Goal: Task Accomplishment & Management: Manage account settings

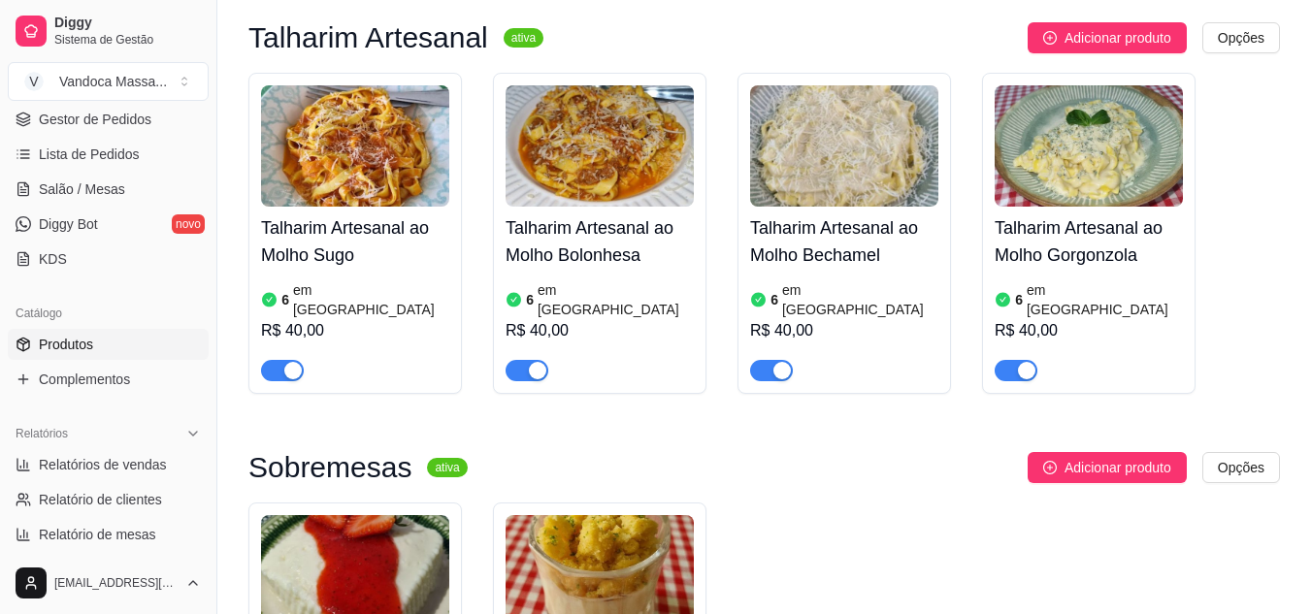
scroll to position [1067, 0]
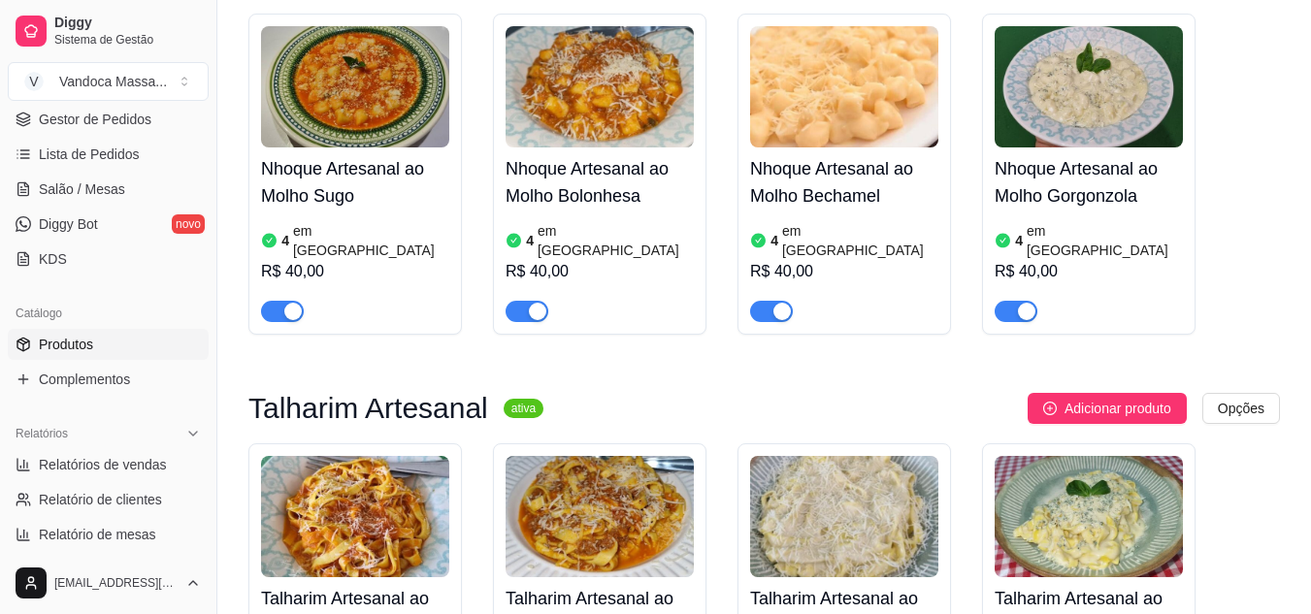
click at [318, 221] on article "em [GEOGRAPHIC_DATA]" at bounding box center [371, 240] width 156 height 39
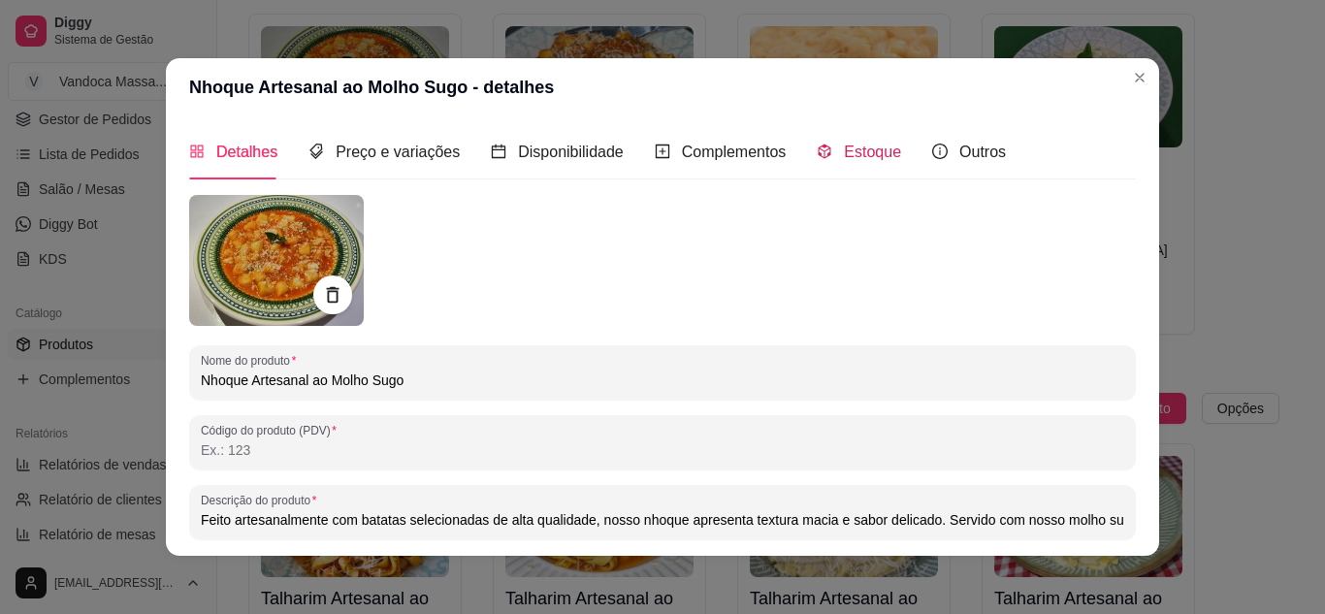
click at [819, 150] on icon "code-sandbox" at bounding box center [825, 152] width 13 height 15
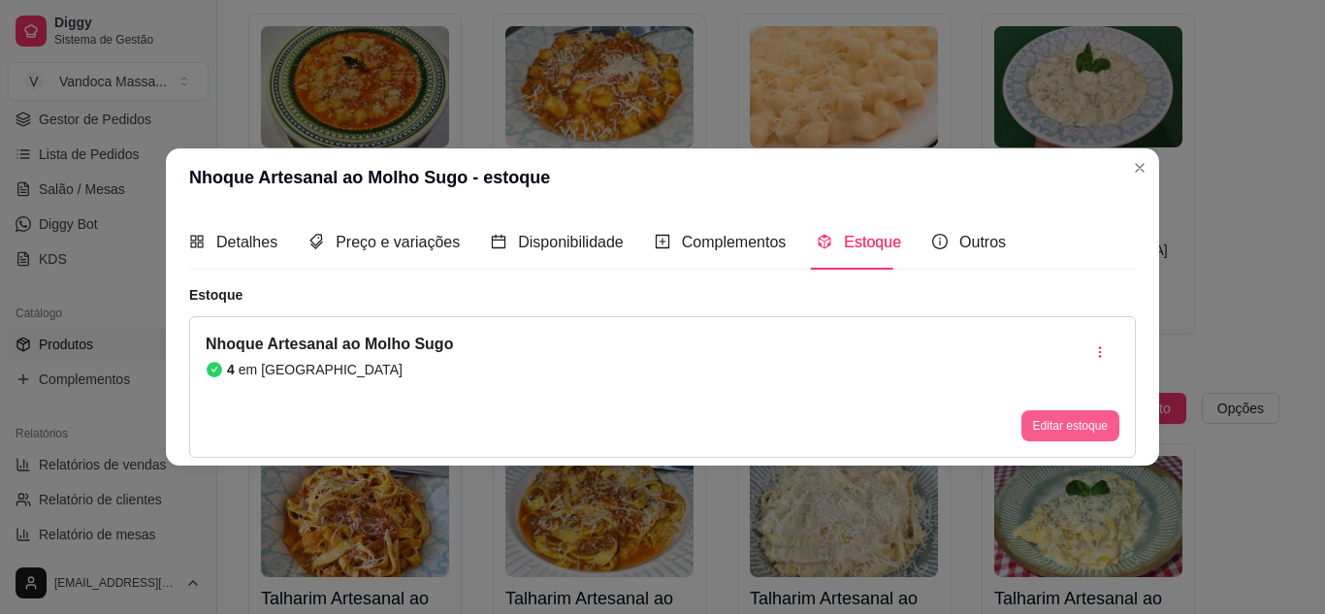
click at [1069, 428] on button "Editar estoque" at bounding box center [1071, 425] width 98 height 31
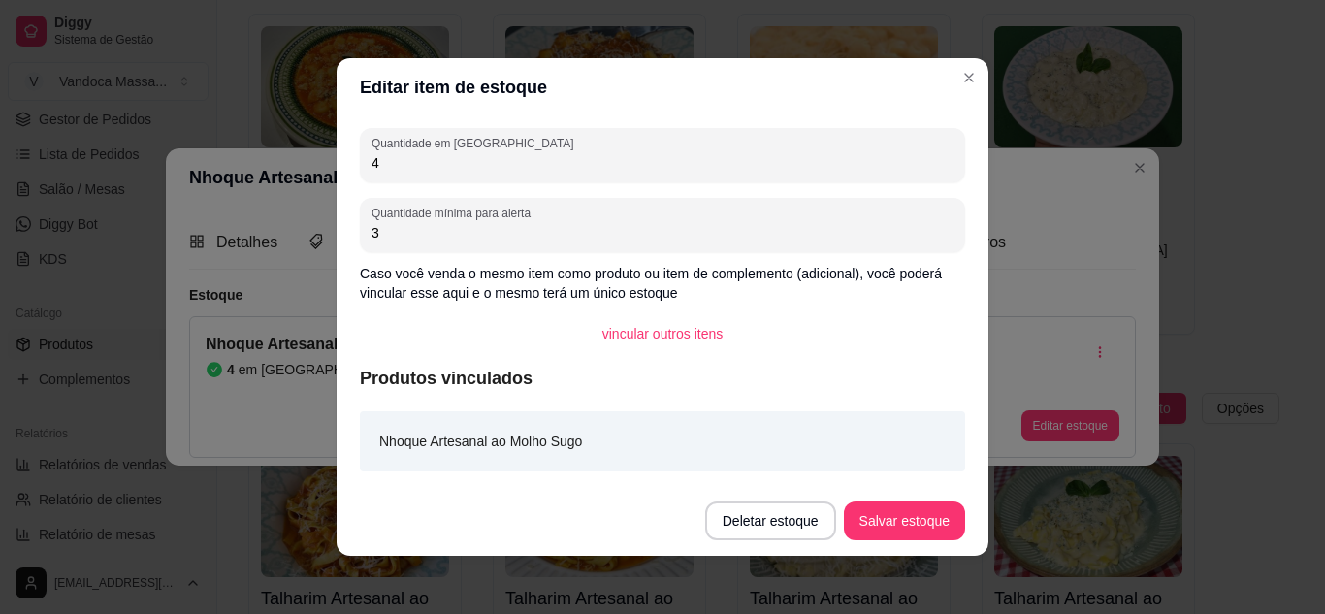
click at [509, 182] on div "Quantidade em estoque 4 Quantidade mínima para alerta 3 Caso você venda o mesmo…" at bounding box center [663, 301] width 652 height 370
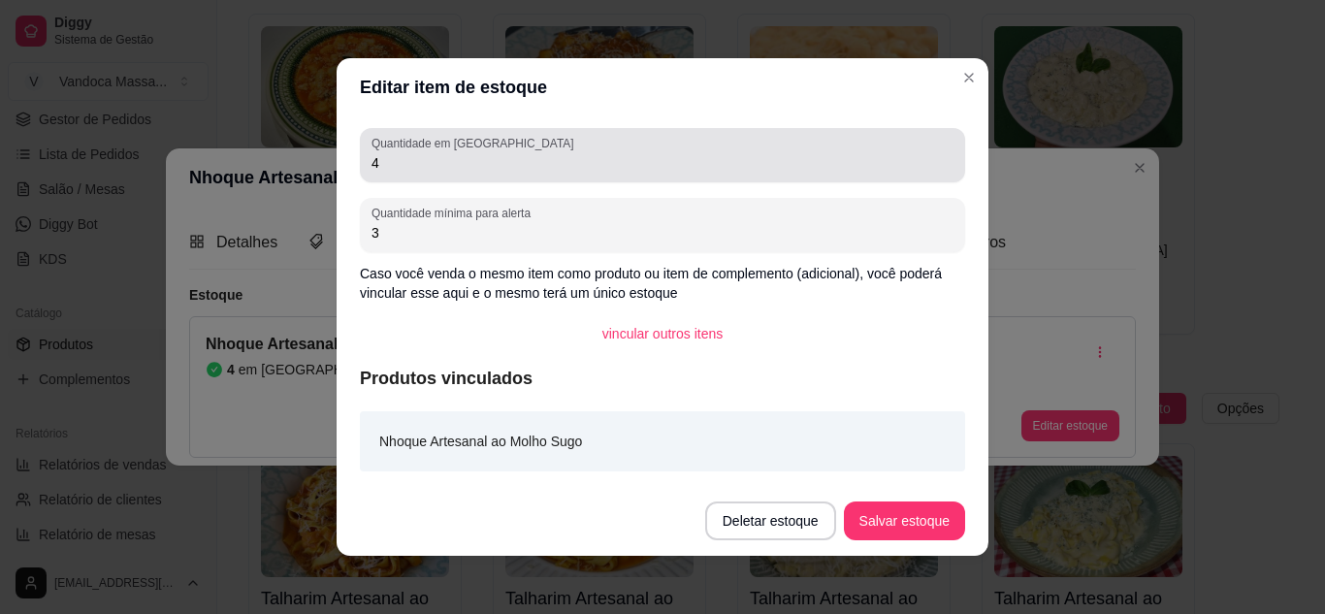
click at [512, 165] on input "4" at bounding box center [663, 162] width 582 height 19
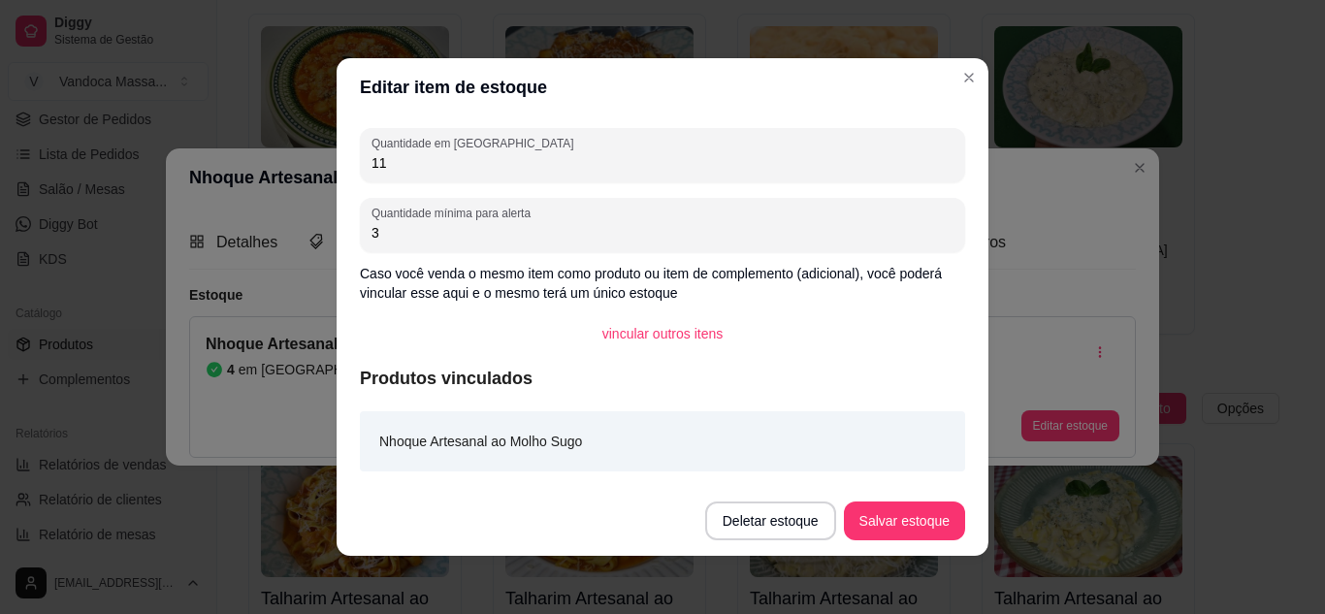
type input "11"
click at [907, 513] on button "Salvar estoque" at bounding box center [904, 521] width 121 height 39
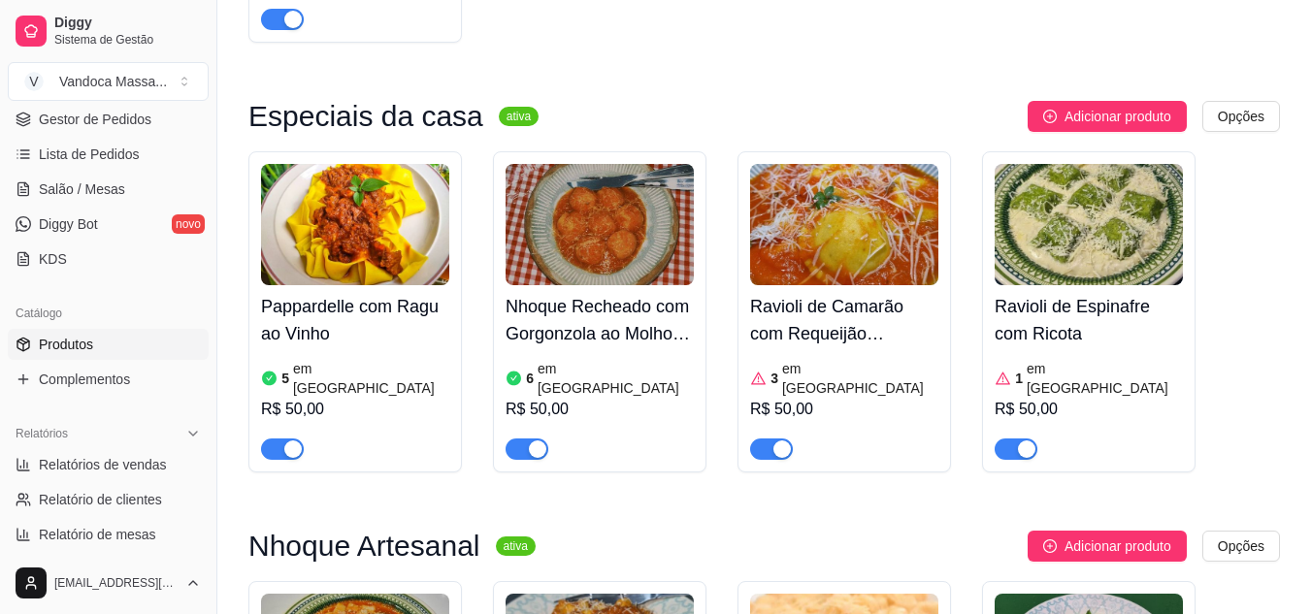
scroll to position [485, 0]
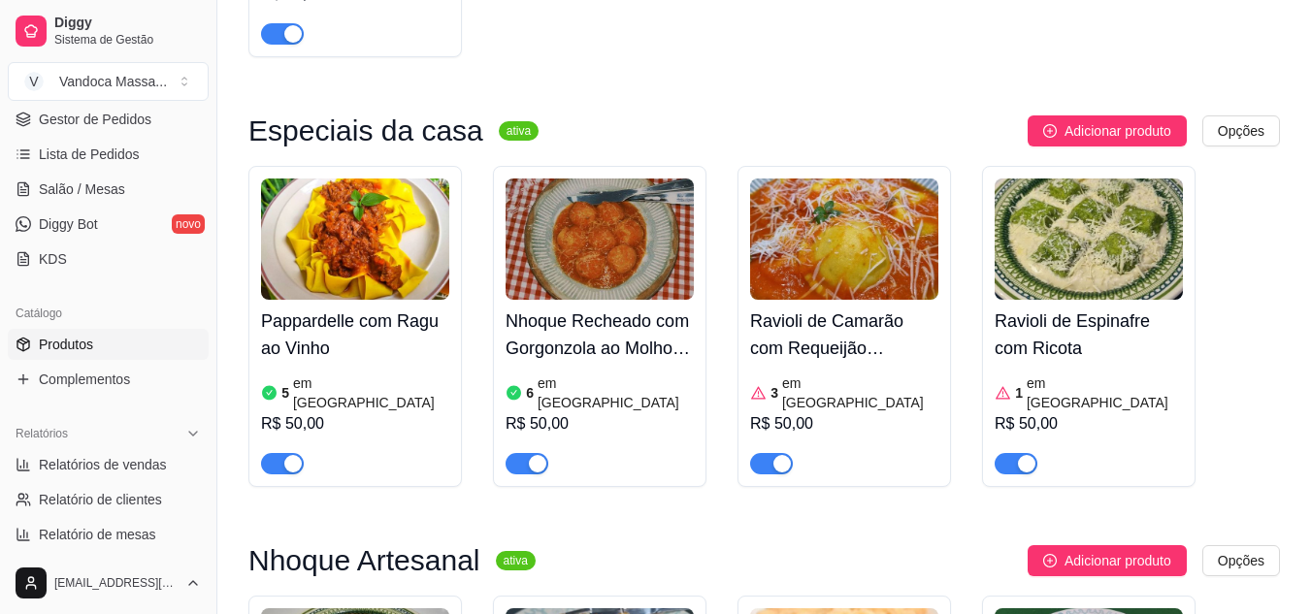
click at [346, 377] on article "em [GEOGRAPHIC_DATA]" at bounding box center [371, 392] width 156 height 39
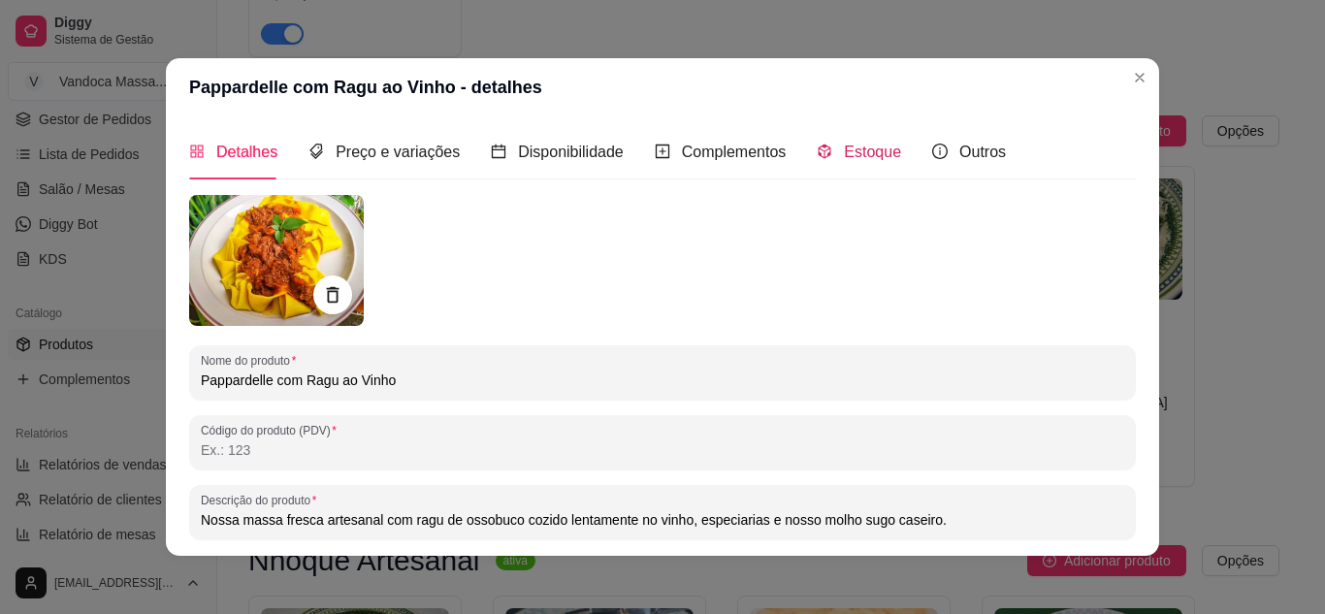
click at [817, 153] on icon "code-sandbox" at bounding box center [825, 152] width 16 height 16
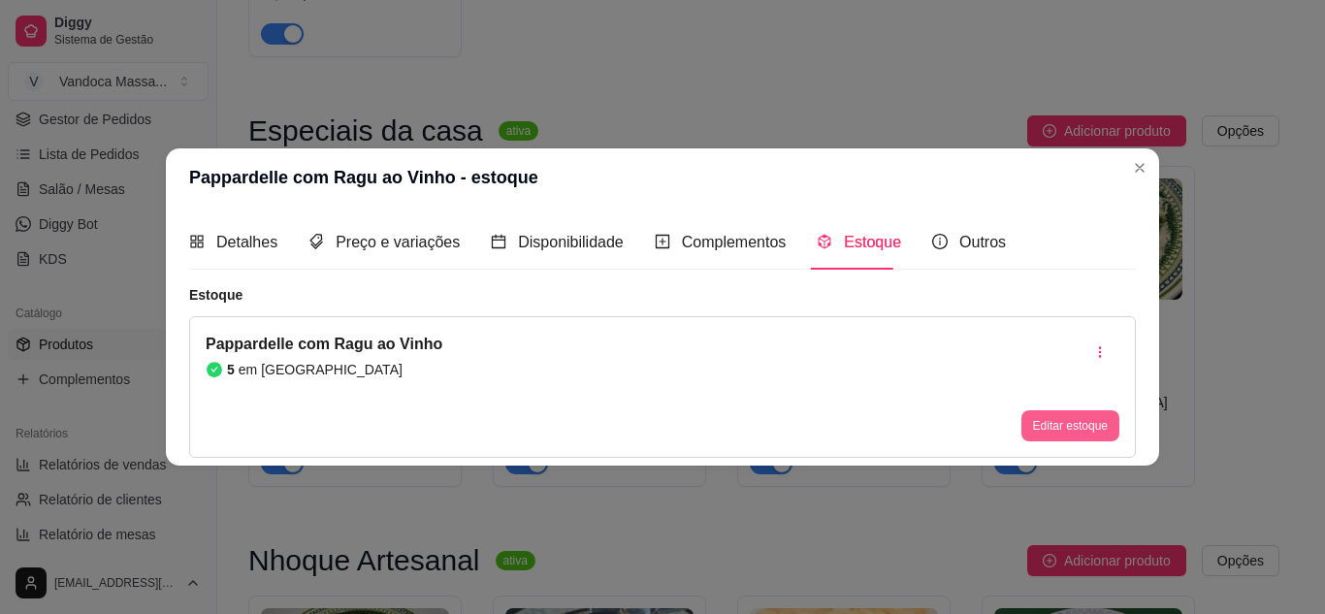
click at [1072, 423] on button "Editar estoque" at bounding box center [1071, 425] width 98 height 31
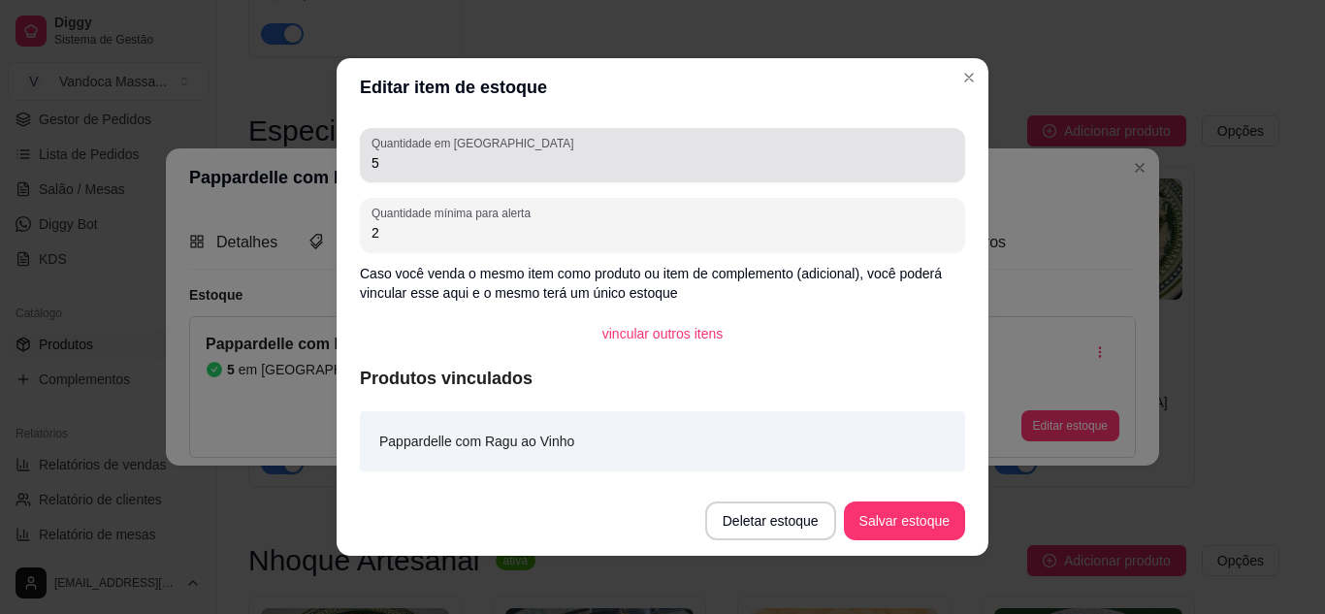
click at [454, 162] on input "5" at bounding box center [663, 162] width 582 height 19
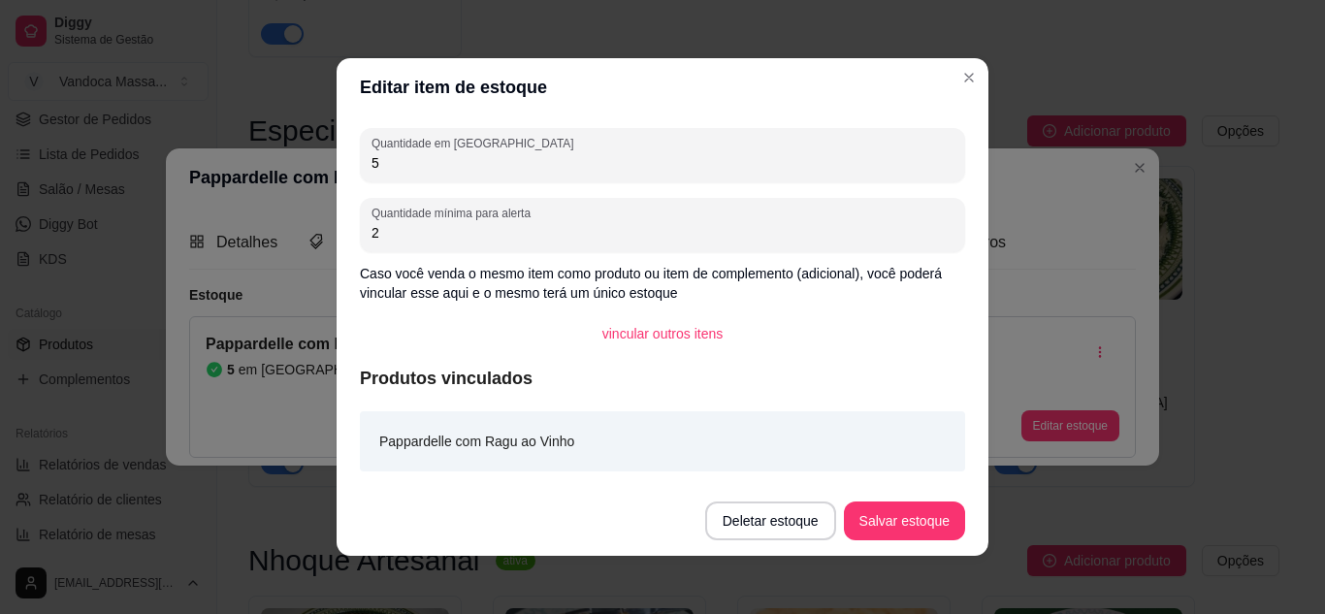
click at [454, 162] on input "5" at bounding box center [663, 162] width 582 height 19
type input "1"
click at [942, 517] on button "Salvar estoque" at bounding box center [904, 521] width 121 height 39
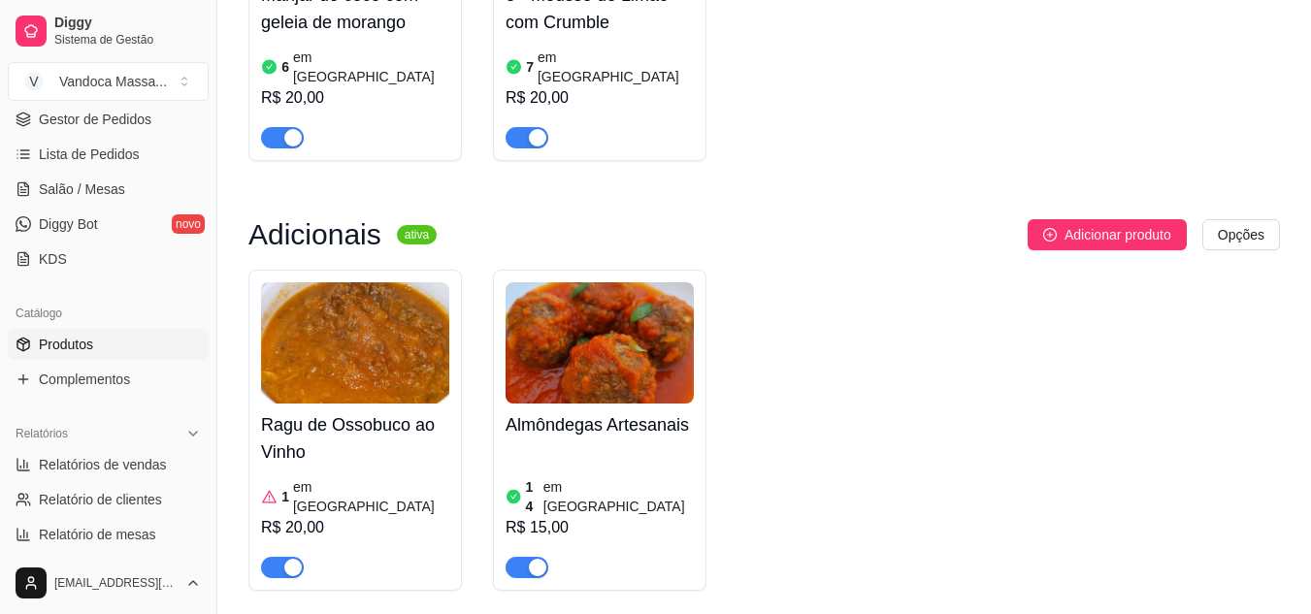
scroll to position [2134, 0]
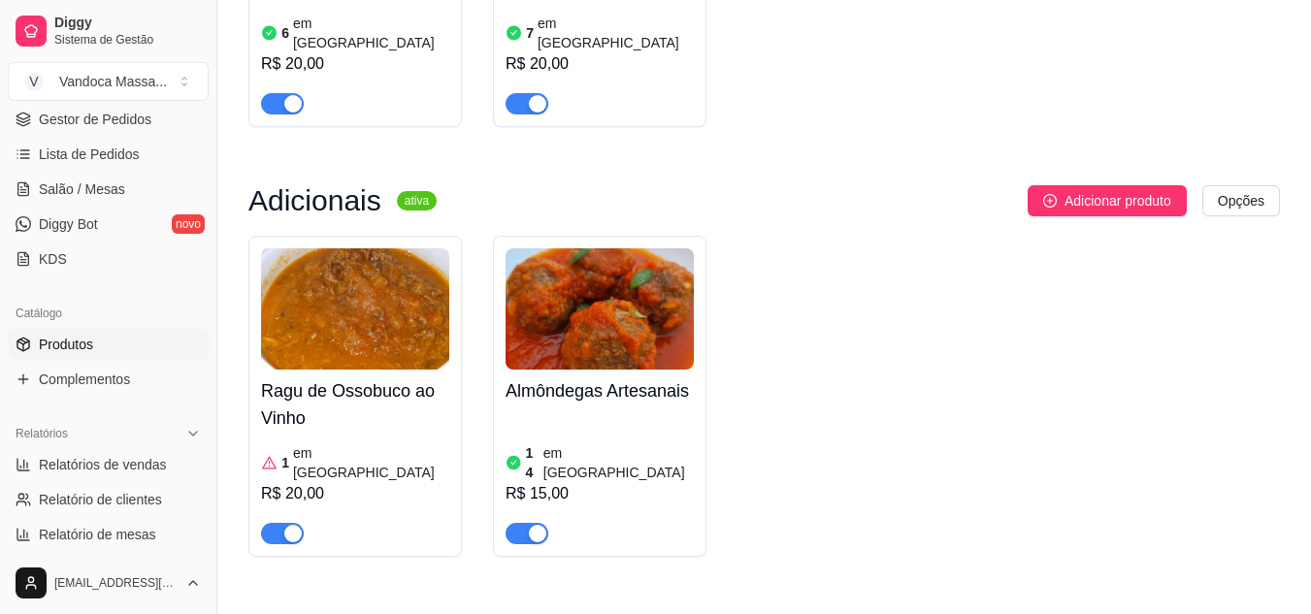
click at [346, 443] on article "em [GEOGRAPHIC_DATA]" at bounding box center [371, 462] width 156 height 39
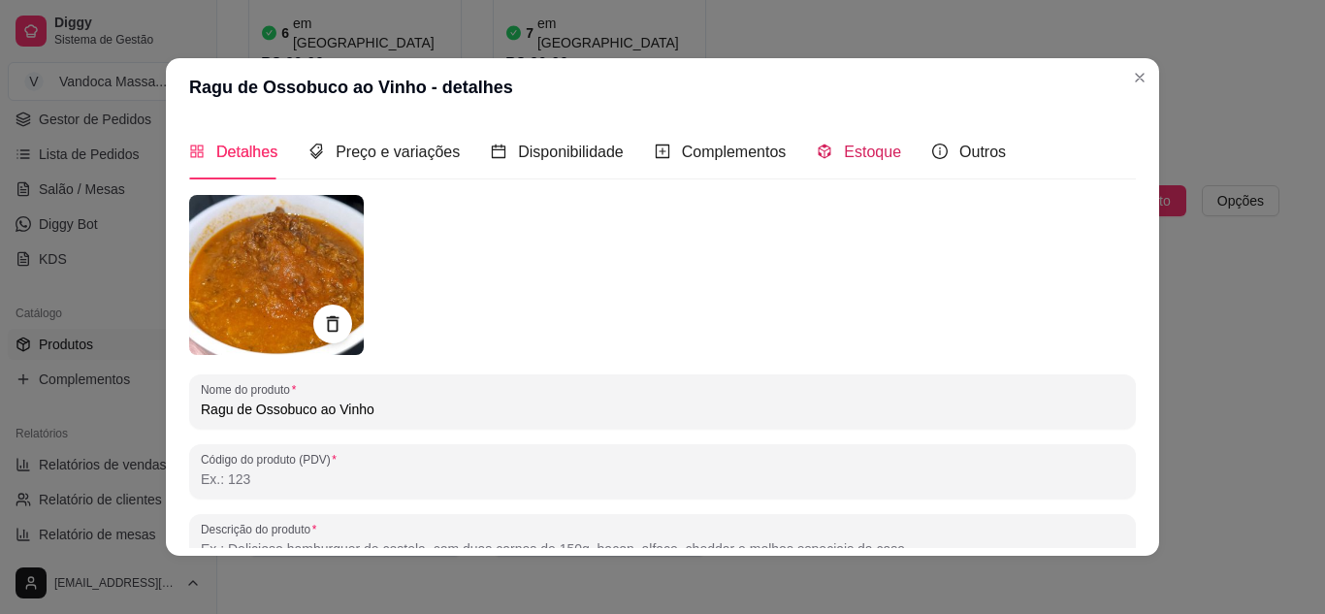
click at [848, 157] on span "Estoque" at bounding box center [872, 152] width 57 height 16
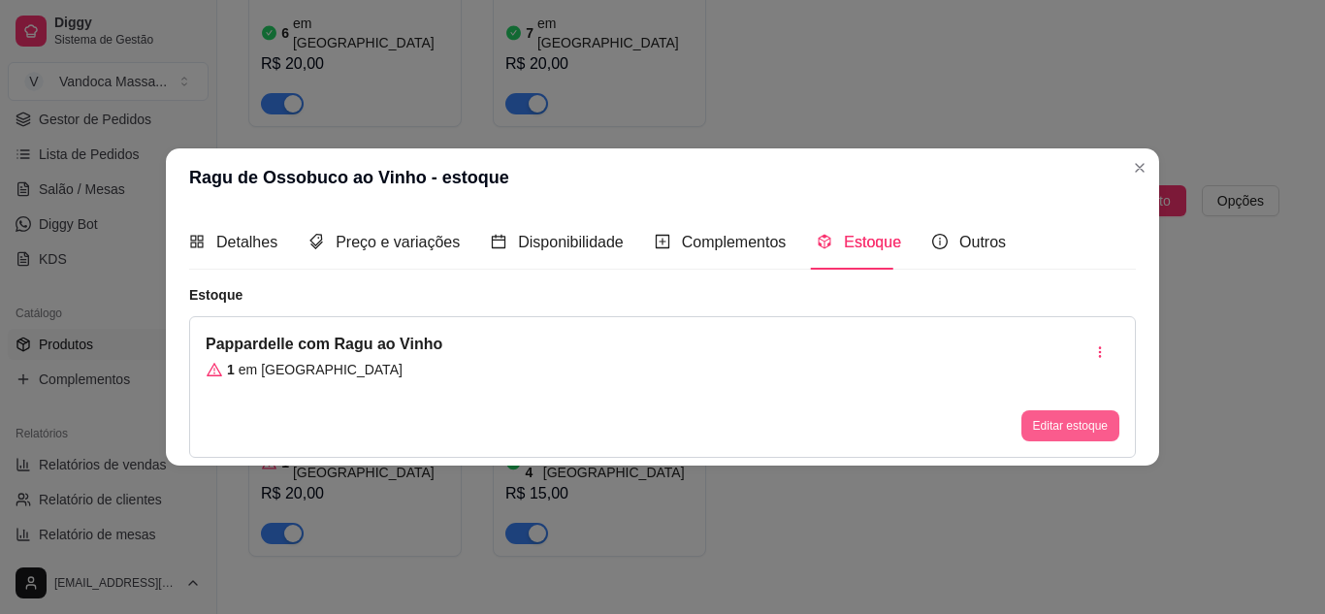
click at [1046, 433] on button "Editar estoque" at bounding box center [1071, 425] width 98 height 31
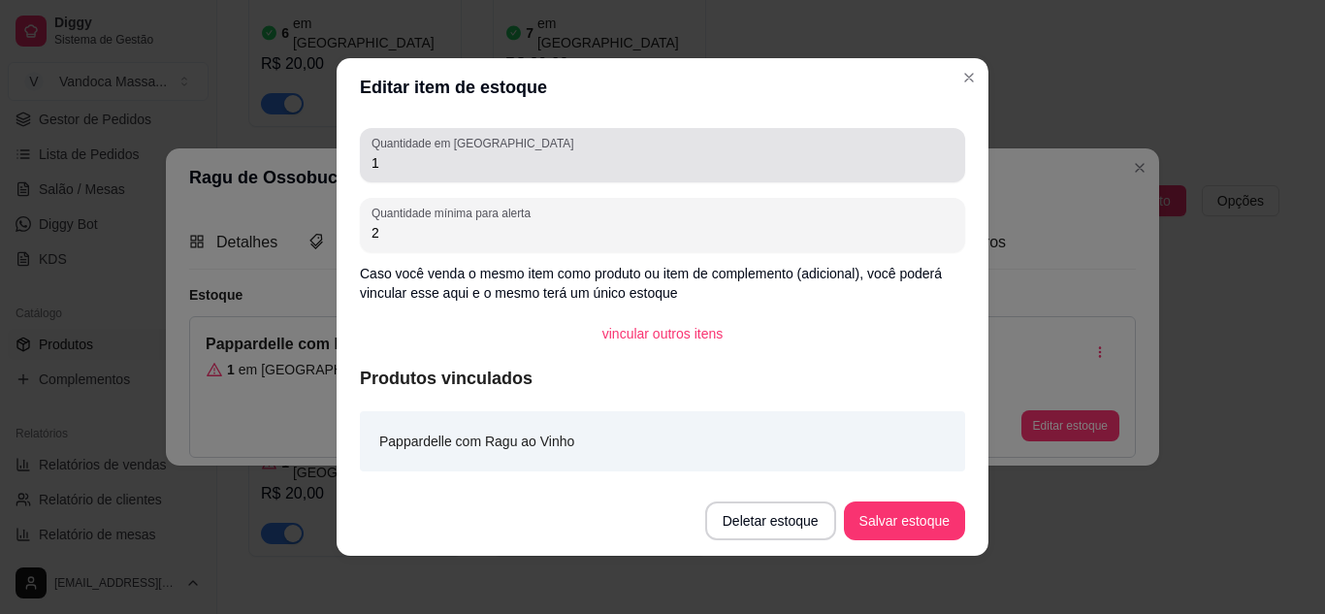
click at [518, 168] on input "1" at bounding box center [663, 162] width 582 height 19
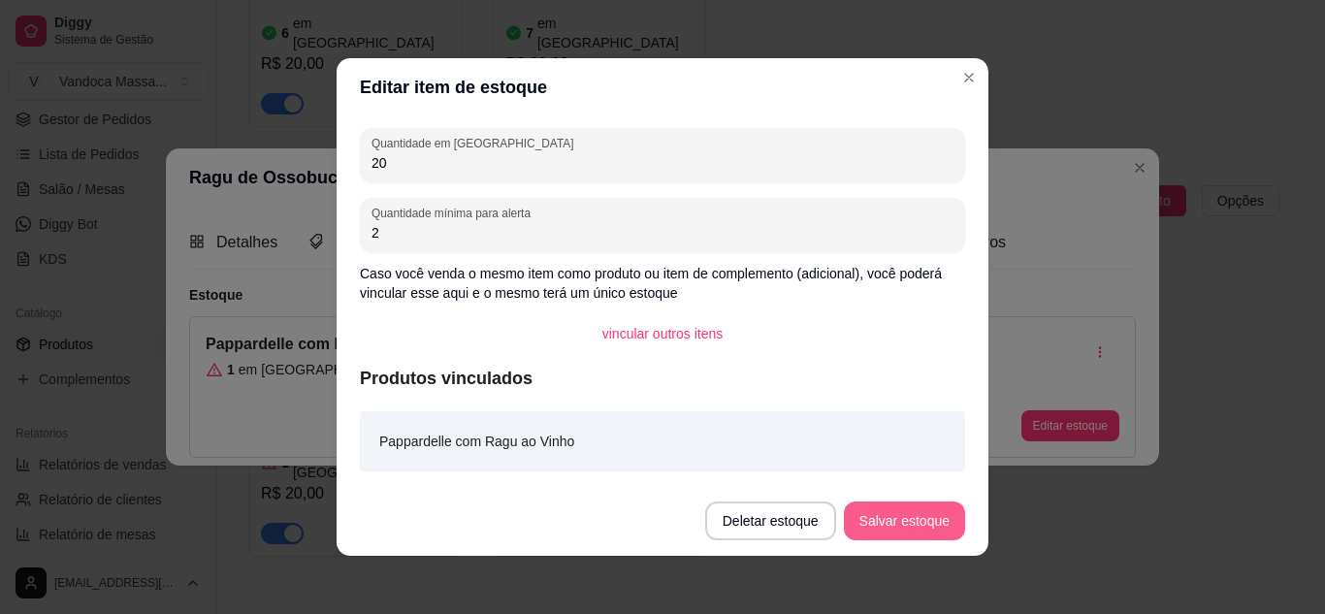
type input "20"
click at [934, 515] on button "Salvar estoque" at bounding box center [904, 521] width 121 height 39
